Goal: Transaction & Acquisition: Purchase product/service

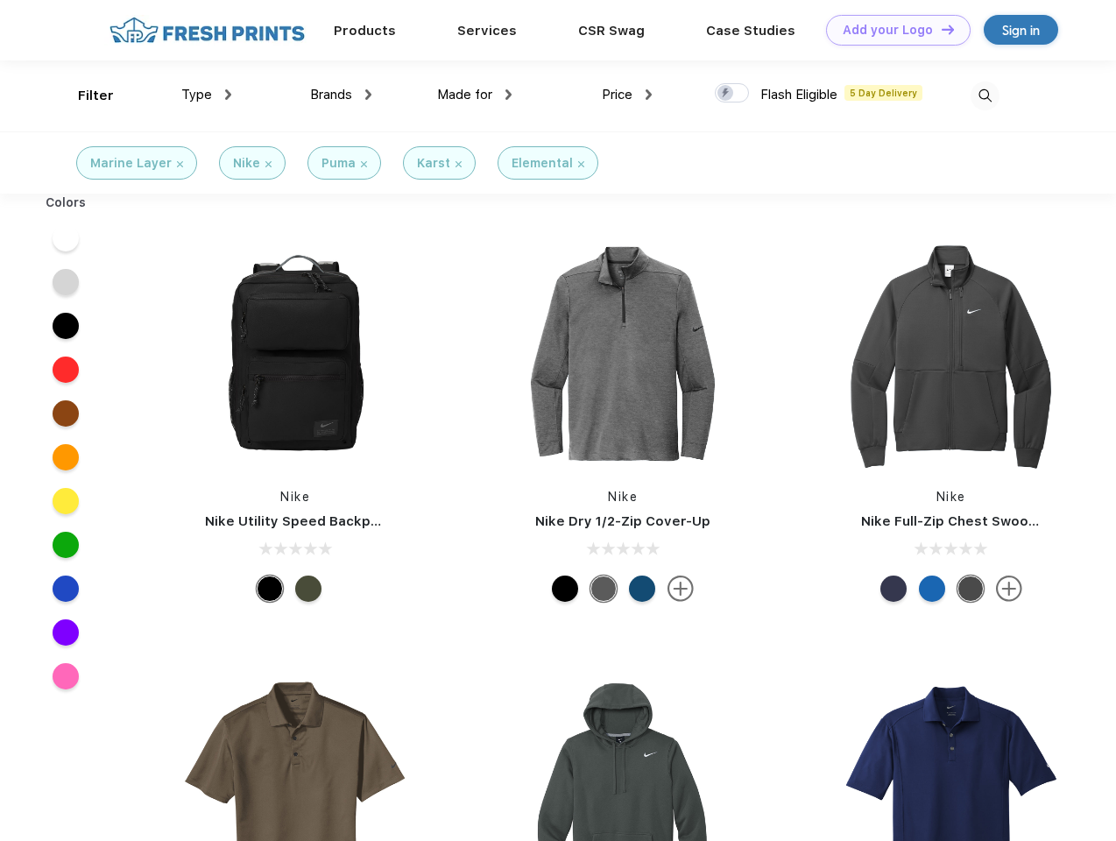
click at [892, 30] on link "Add your Logo Design Tool" at bounding box center [898, 30] width 145 height 31
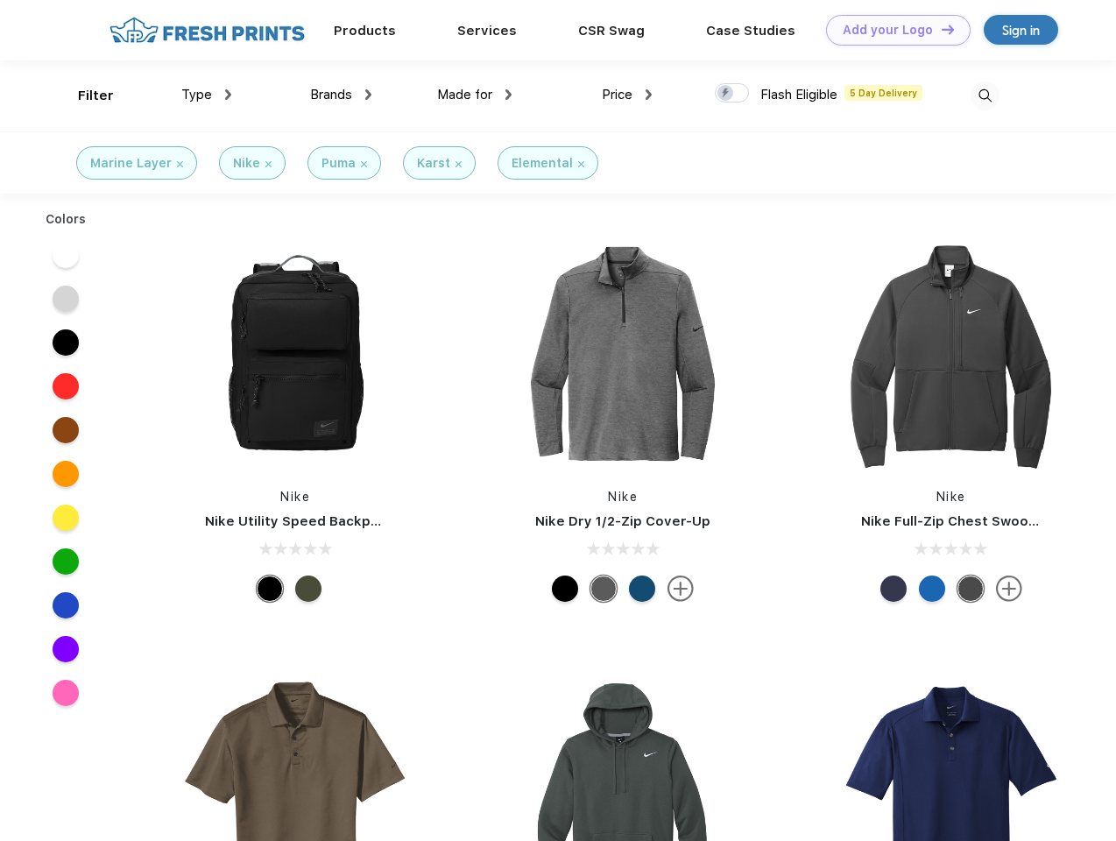
click at [0, 0] on div "Design Tool" at bounding box center [0, 0] width 0 height 0
click at [940, 29] on link "Add your Logo Design Tool" at bounding box center [898, 30] width 145 height 31
click at [84, 96] on div "Filter" at bounding box center [96, 96] width 36 height 20
click at [207, 95] on span "Type" at bounding box center [196, 95] width 31 height 16
click at [341, 95] on span "Brands" at bounding box center [331, 95] width 42 height 16
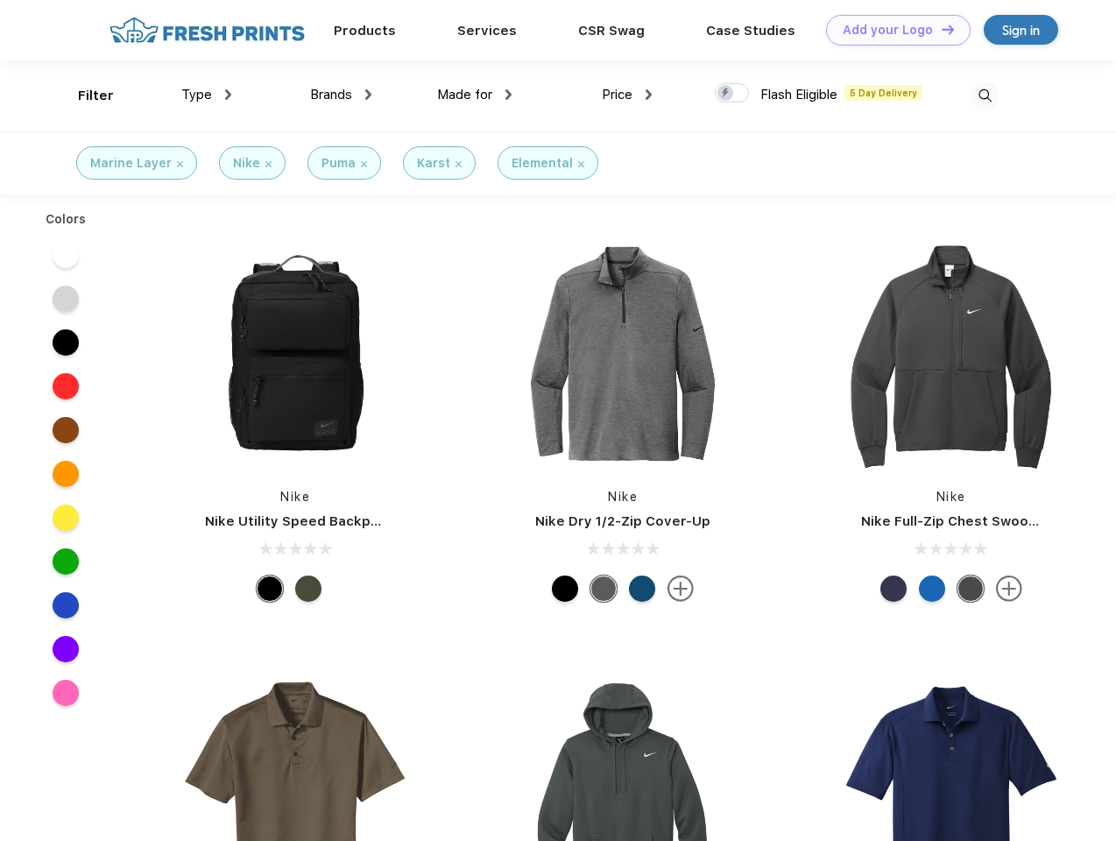
click at [475, 95] on span "Made for" at bounding box center [464, 95] width 55 height 16
click at [627, 95] on span "Price" at bounding box center [617, 95] width 31 height 16
click at [733, 94] on div at bounding box center [732, 92] width 34 height 19
click at [726, 94] on input "checkbox" at bounding box center [720, 87] width 11 height 11
click at [985, 96] on img at bounding box center [985, 96] width 29 height 29
